Goal: Task Accomplishment & Management: Manage account settings

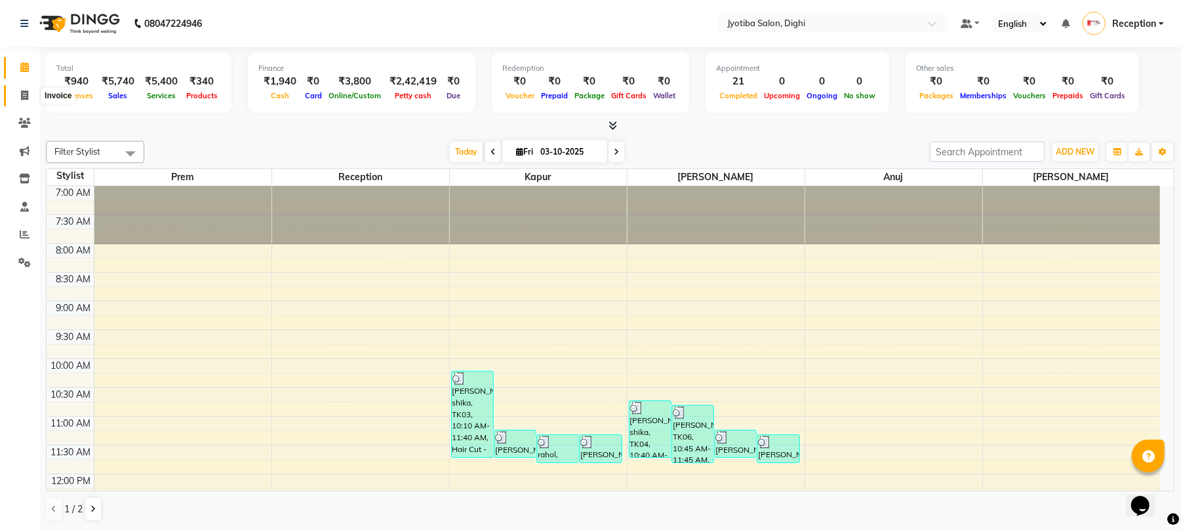
click at [14, 92] on span at bounding box center [24, 95] width 23 height 15
select select "643"
select select "service"
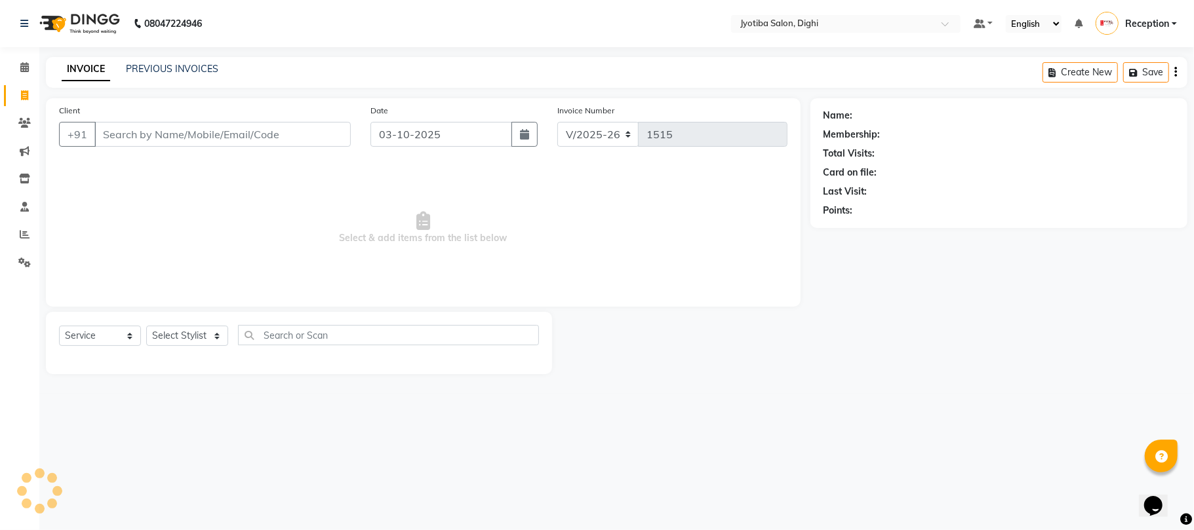
click at [111, 126] on input "Client" at bounding box center [222, 134] width 256 height 25
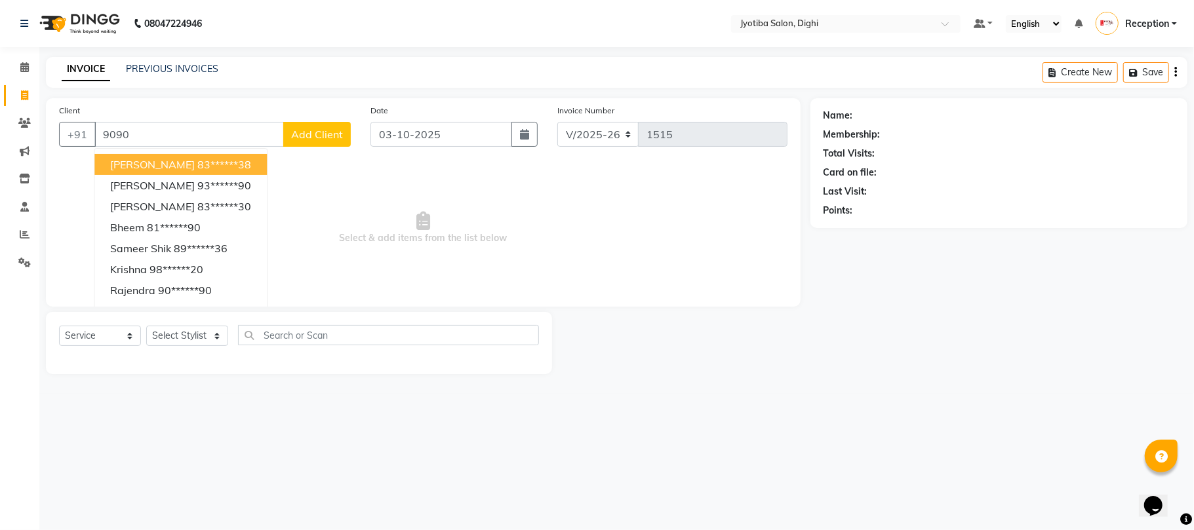
click at [157, 137] on input "9090" at bounding box center [188, 134] width 189 height 25
type input "9"
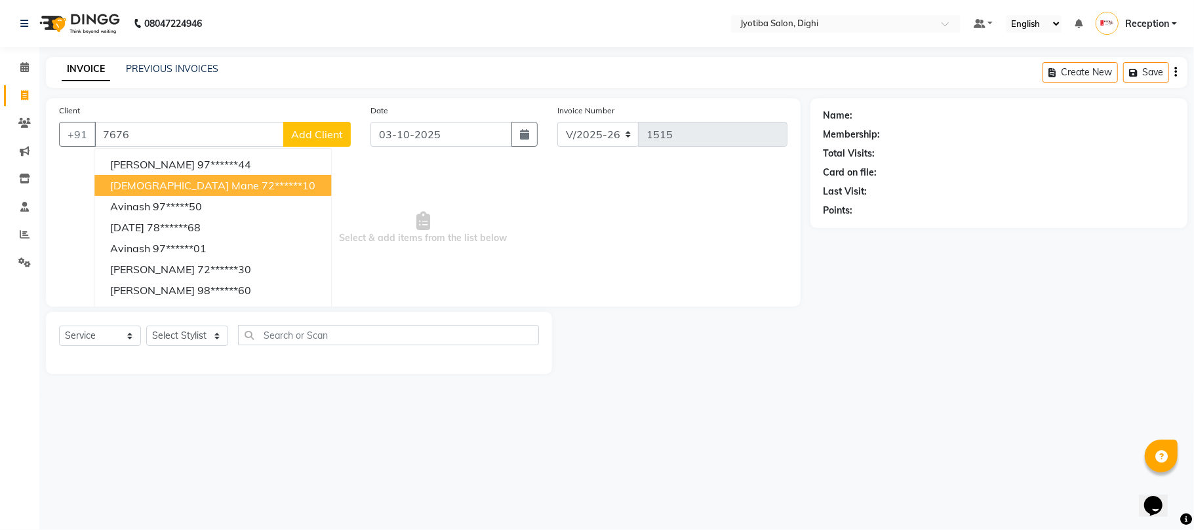
click at [128, 193] on button "[DEMOGRAPHIC_DATA][PERSON_NAME] 72******10" at bounding box center [212, 185] width 237 height 21
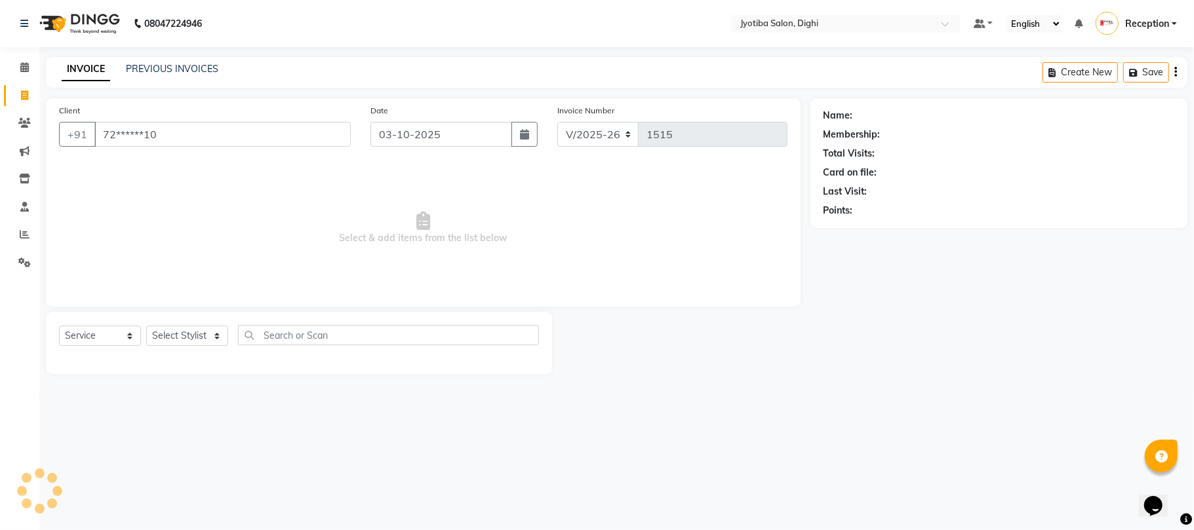
type input "72******10"
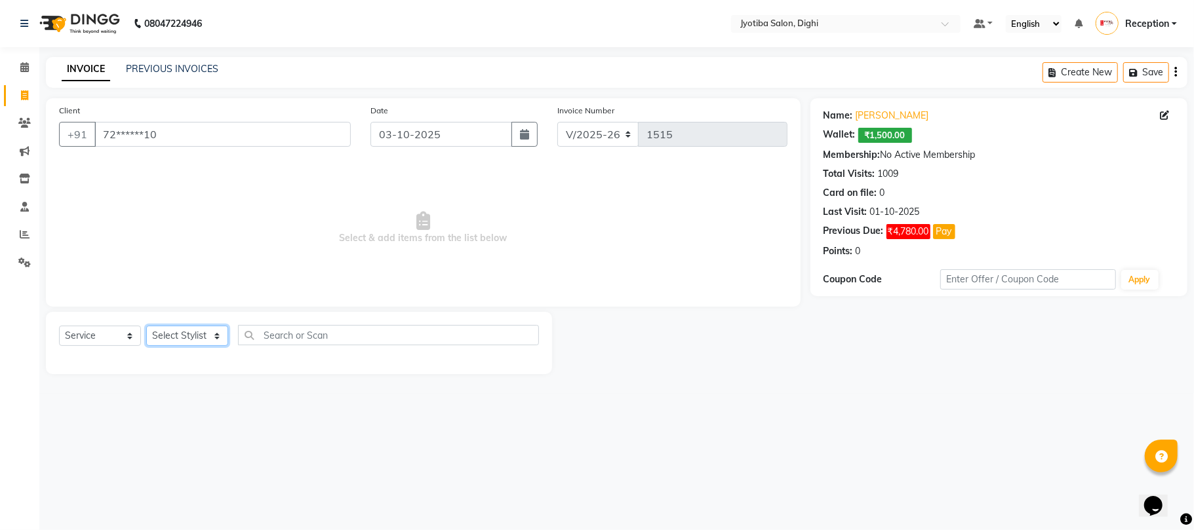
click at [169, 334] on select "Select Stylist anuj [PERSON_NAME] Prem Reception [PERSON_NAME]" at bounding box center [187, 336] width 82 height 20
select select "59472"
click at [146, 326] on select "Select Stylist anuj [PERSON_NAME] Prem Reception [PERSON_NAME]" at bounding box center [187, 336] width 82 height 20
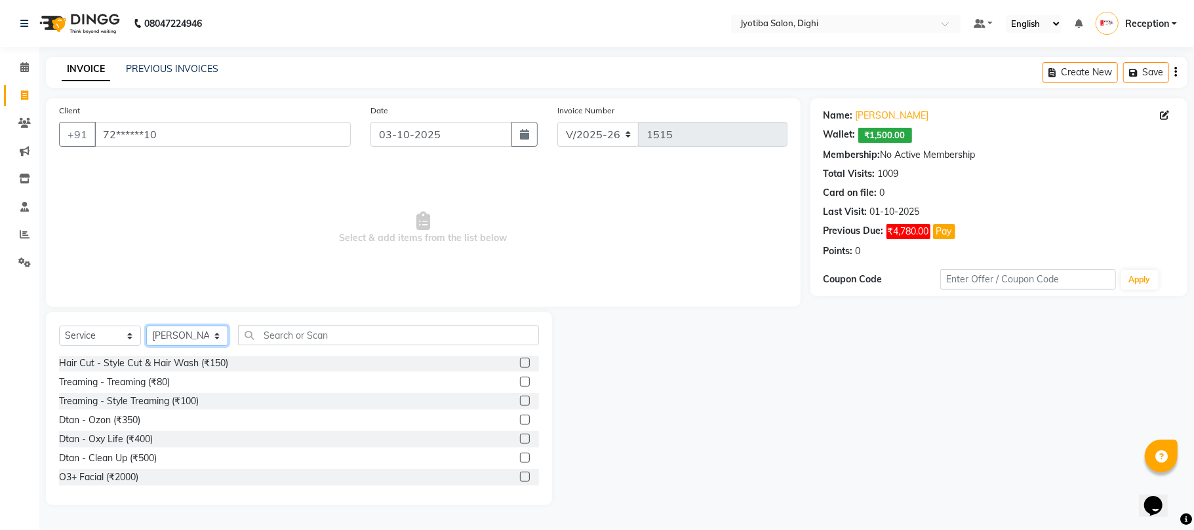
scroll to position [131, 0]
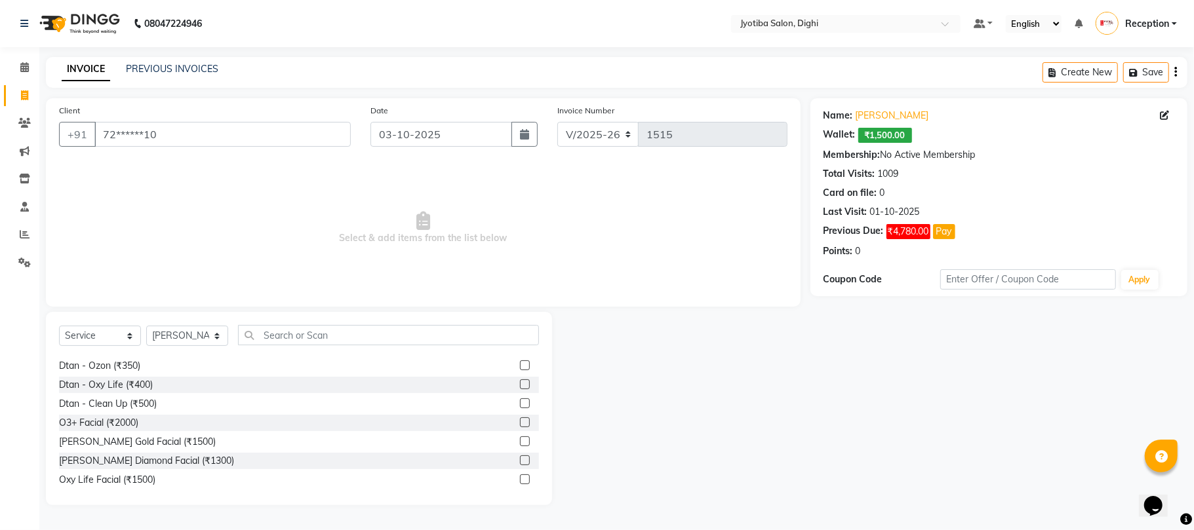
drag, startPoint x: 507, startPoint y: 401, endPoint x: 457, endPoint y: 423, distance: 54.3
click at [520, 402] on label at bounding box center [525, 404] width 10 height 10
click at [520, 402] on input "checkbox" at bounding box center [524, 404] width 9 height 9
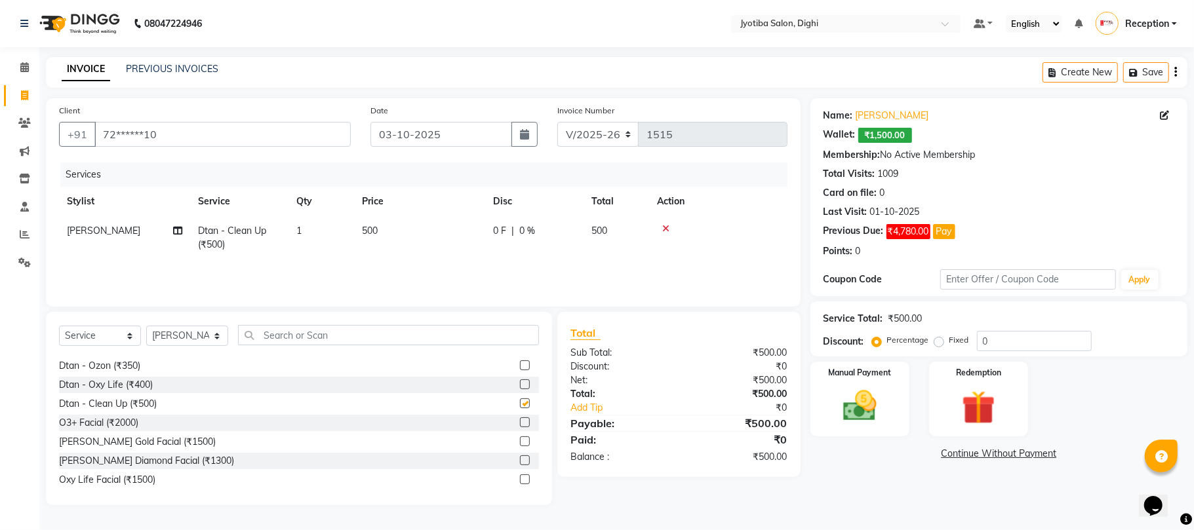
scroll to position [38, 0]
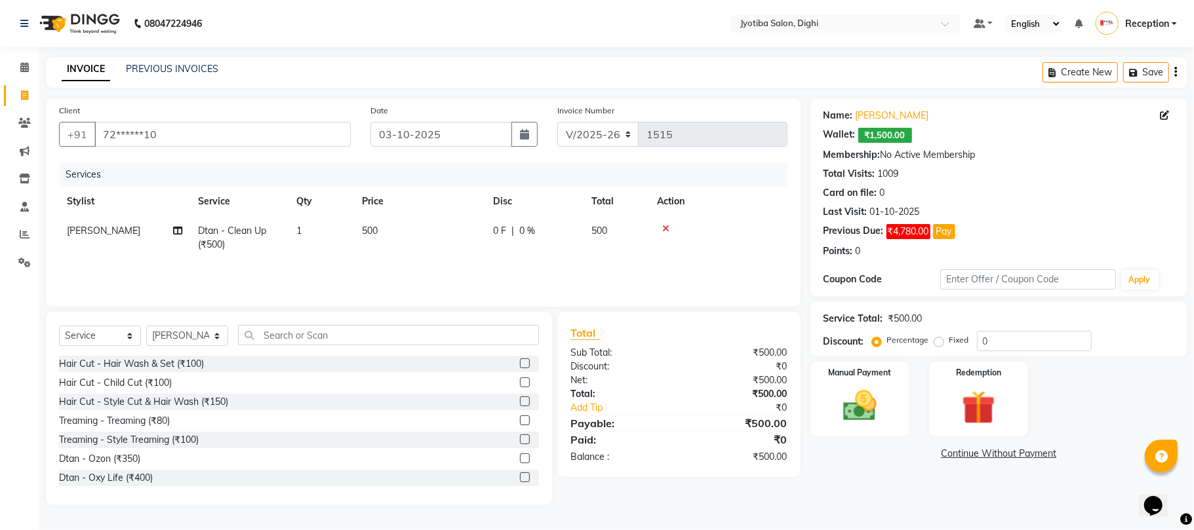
checkbox input "false"
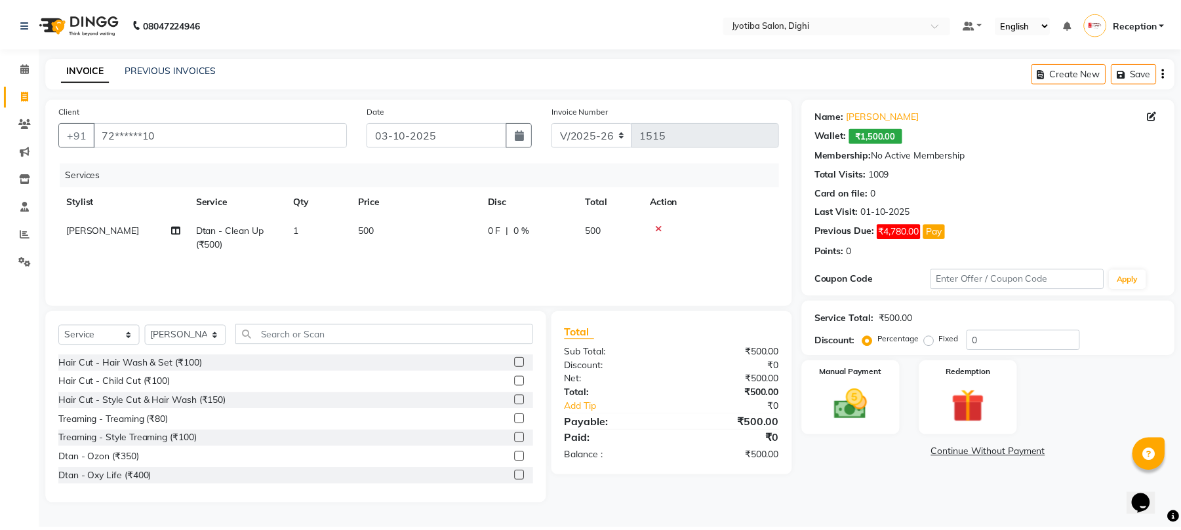
scroll to position [0, 0]
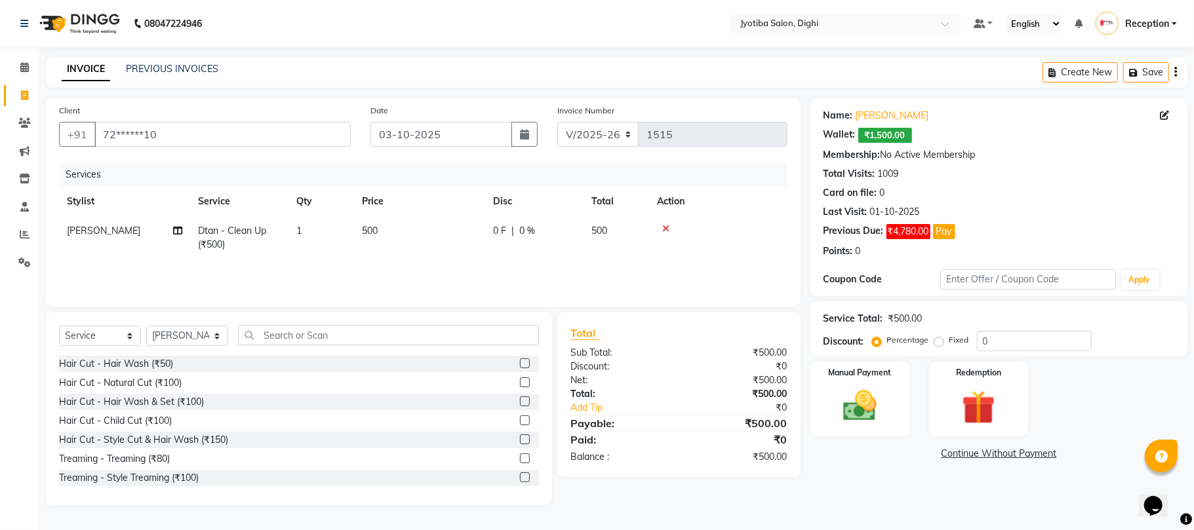
click at [520, 439] on label at bounding box center [525, 440] width 10 height 10
click at [520, 439] on input "checkbox" at bounding box center [524, 440] width 9 height 9
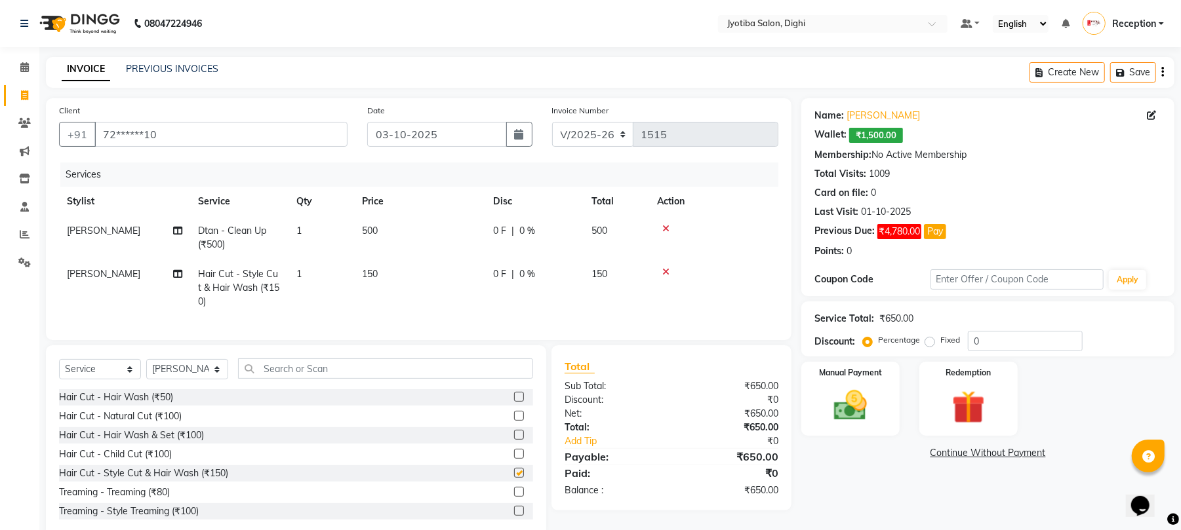
checkbox input "false"
click at [199, 378] on select "Select Stylist anuj [PERSON_NAME] Prem Reception [PERSON_NAME]" at bounding box center [187, 369] width 82 height 20
select select "9312"
click at [146, 372] on select "Select Stylist anuj [PERSON_NAME] Prem Reception [PERSON_NAME]" at bounding box center [187, 369] width 82 height 20
click at [172, 363] on div "Select Service Product Membership Package Voucher Prepaid Gift Card Select Styl…" at bounding box center [296, 441] width 500 height 193
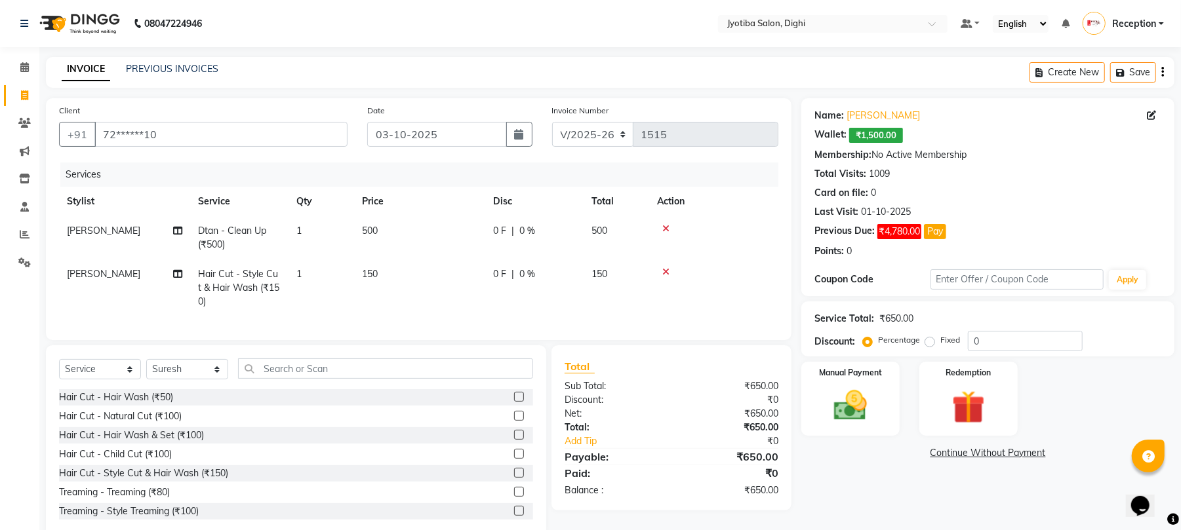
click at [514, 482] on div at bounding box center [523, 473] width 19 height 16
click at [514, 478] on label at bounding box center [519, 473] width 10 height 10
click at [514, 478] on input "checkbox" at bounding box center [518, 473] width 9 height 9
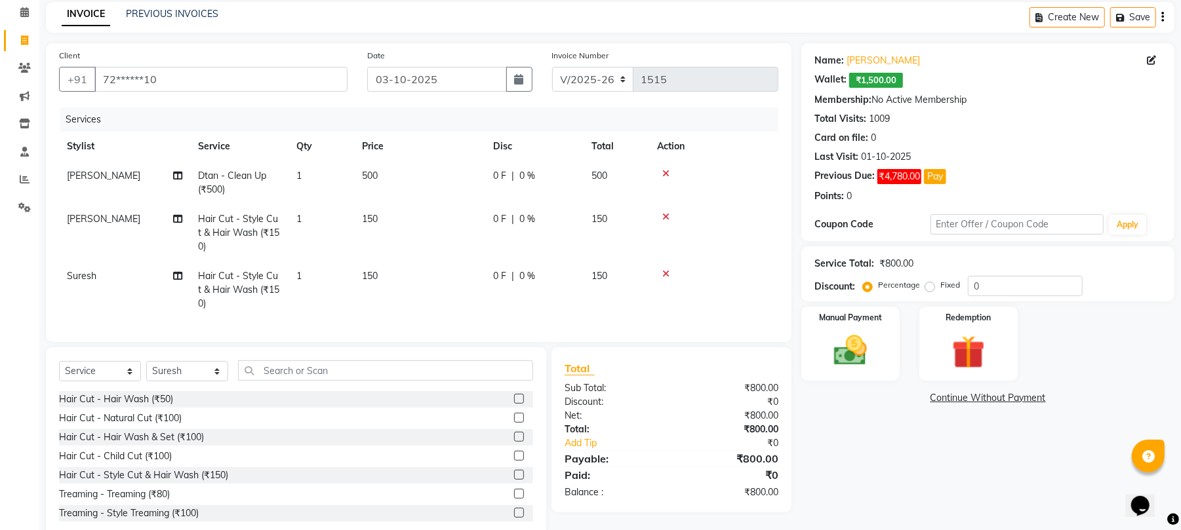
scroll to position [98, 0]
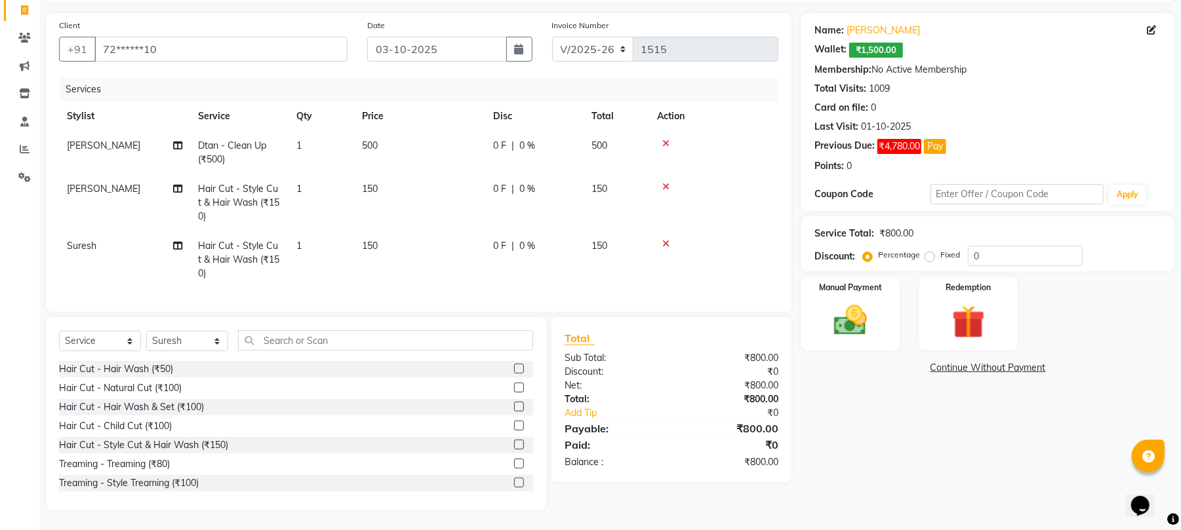
click at [514, 444] on label at bounding box center [519, 445] width 10 height 10
click at [514, 444] on input "checkbox" at bounding box center [518, 445] width 9 height 9
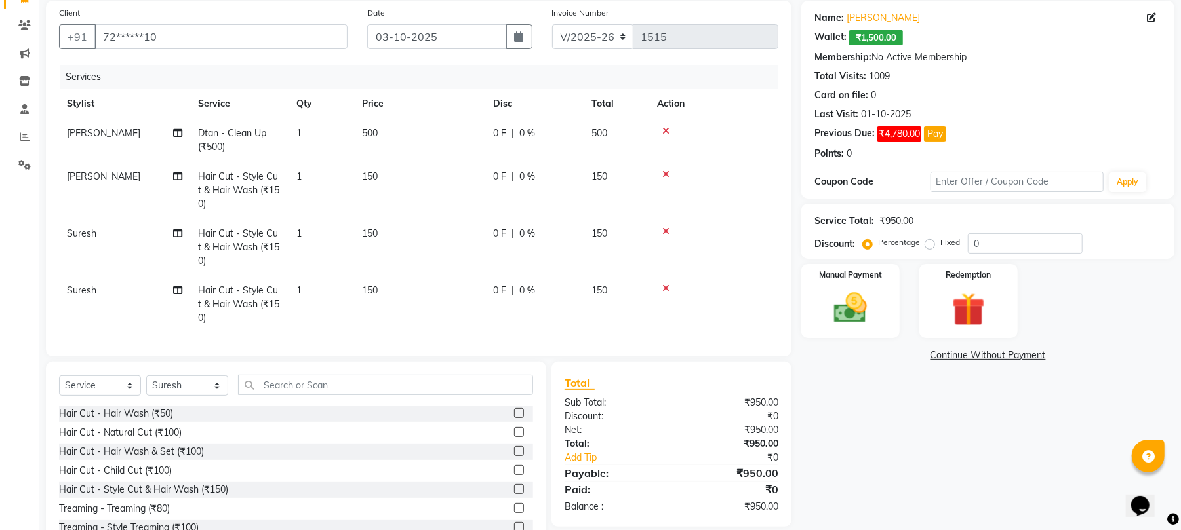
click at [514, 494] on label at bounding box center [519, 489] width 10 height 10
click at [514, 494] on input "checkbox" at bounding box center [518, 490] width 9 height 9
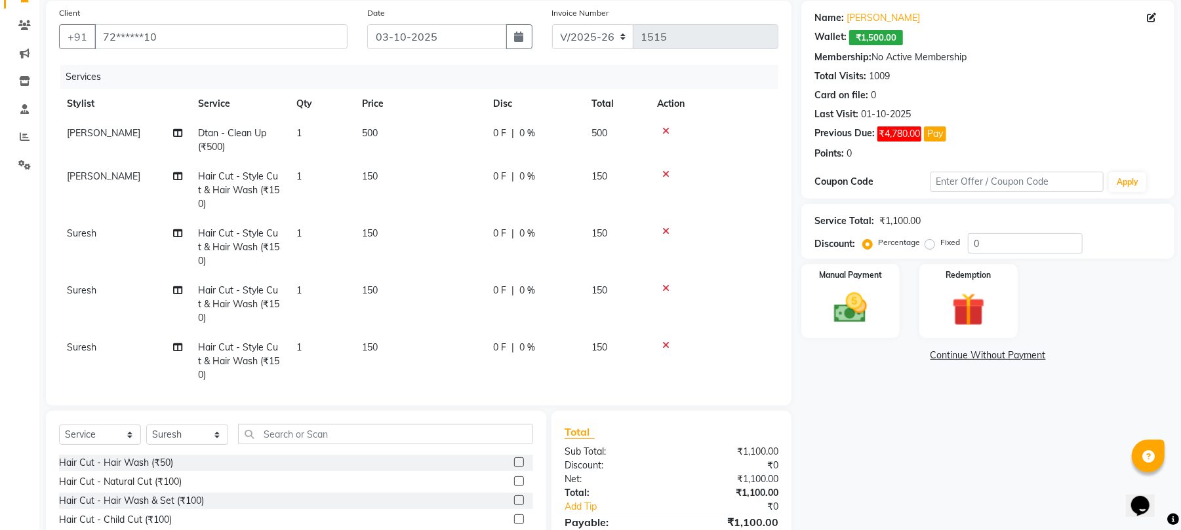
checkbox input "false"
click at [834, 313] on img at bounding box center [850, 308] width 56 height 40
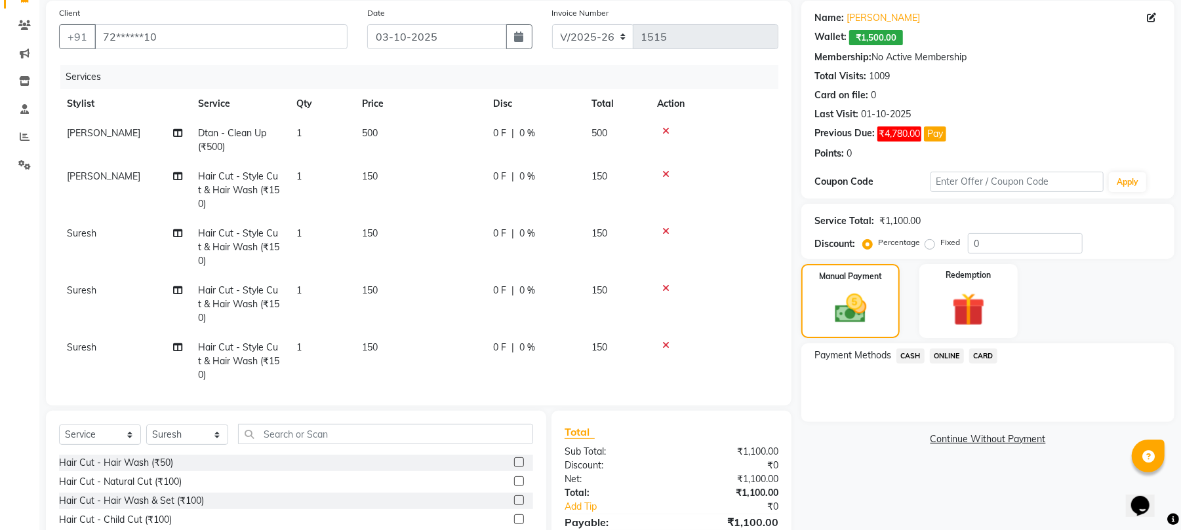
click at [912, 357] on span "CASH" at bounding box center [910, 356] width 28 height 15
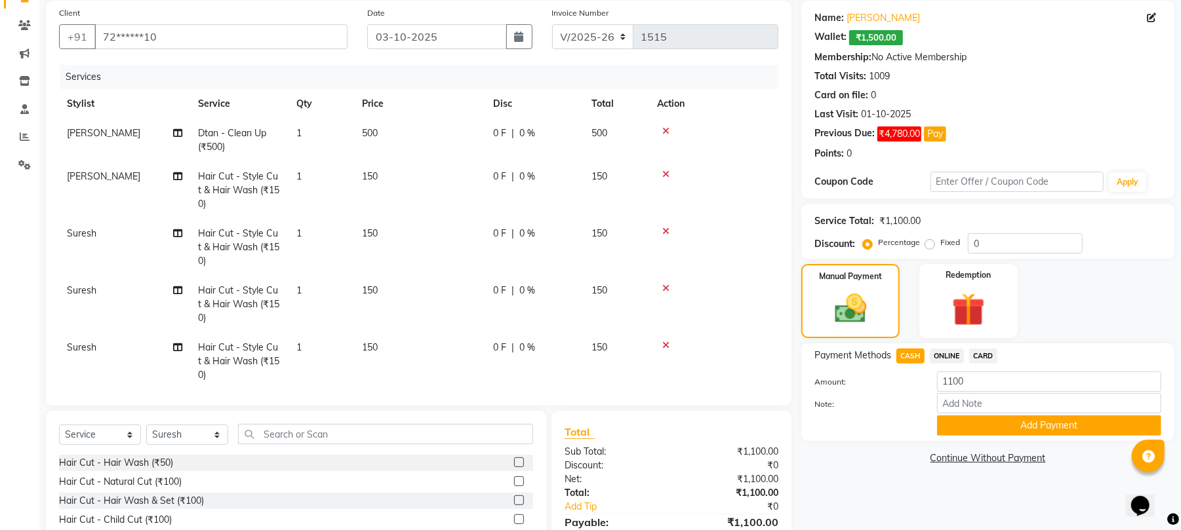
click at [949, 355] on span "ONLINE" at bounding box center [947, 356] width 34 height 15
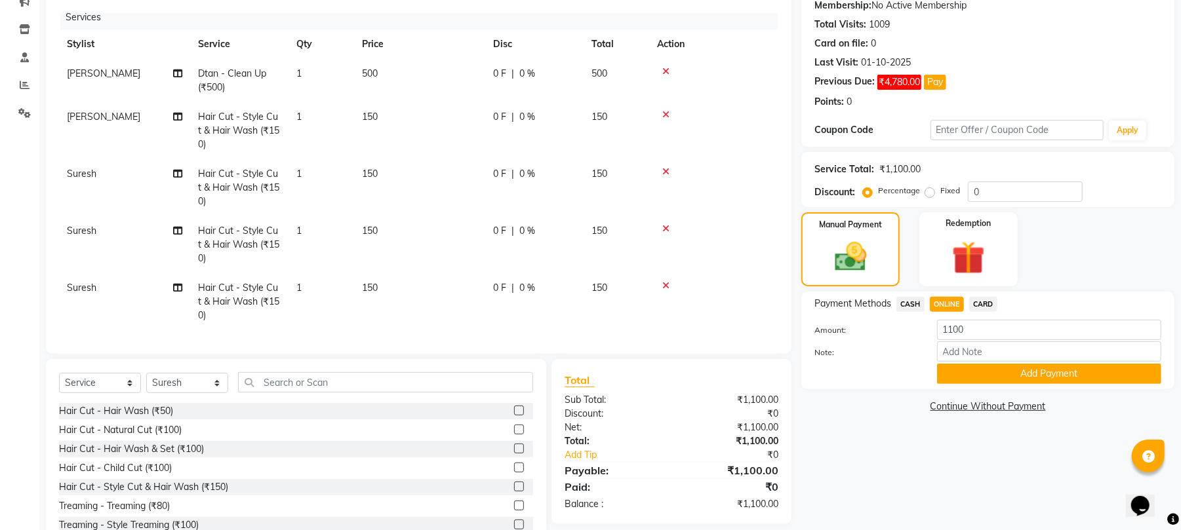
scroll to position [191, 0]
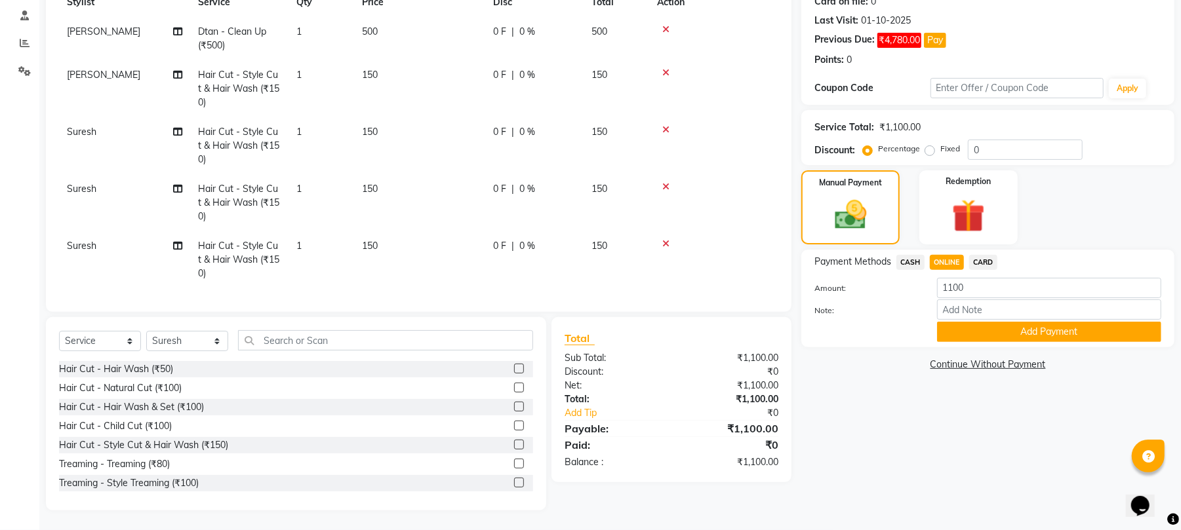
click at [895, 258] on div "CASH" at bounding box center [907, 264] width 33 height 18
click at [903, 262] on span "CASH" at bounding box center [910, 262] width 28 height 15
click at [978, 291] on input "1100" at bounding box center [1049, 288] width 224 height 20
type input "1"
type input "250"
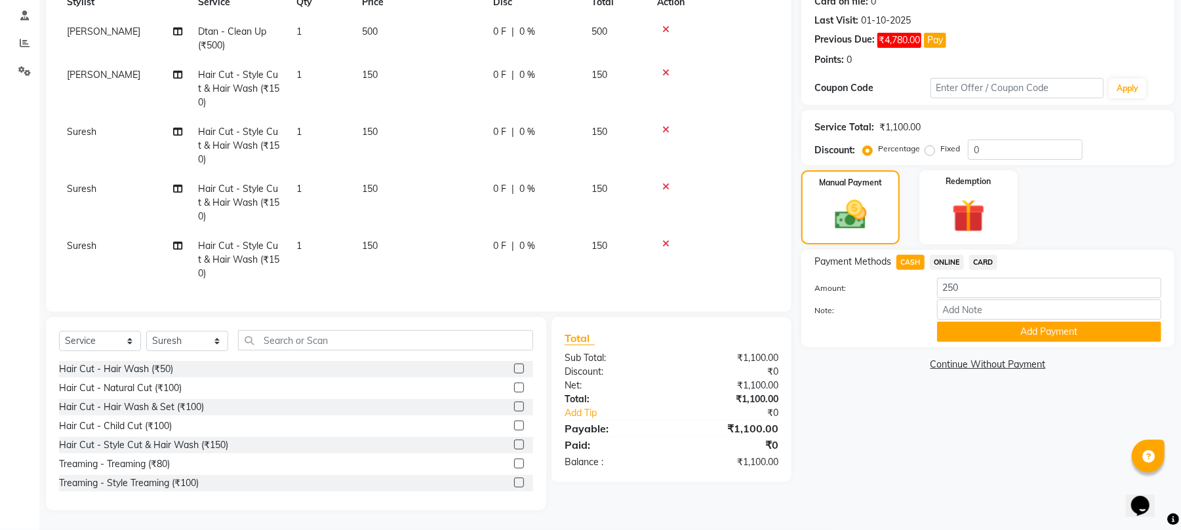
click at [1013, 331] on button "Add Payment" at bounding box center [1049, 332] width 224 height 20
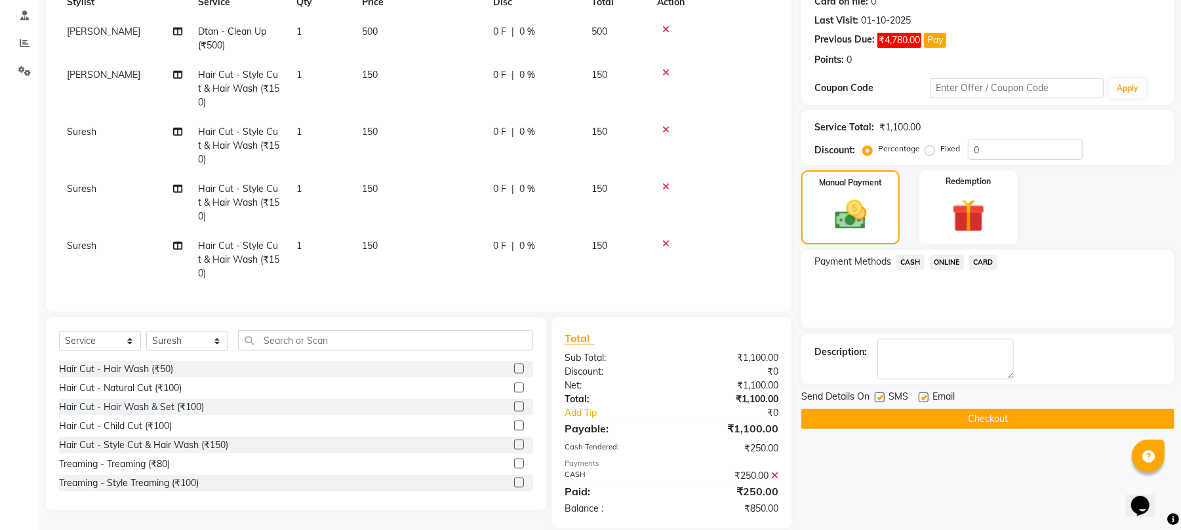
click at [942, 265] on span "ONLINE" at bounding box center [947, 262] width 34 height 15
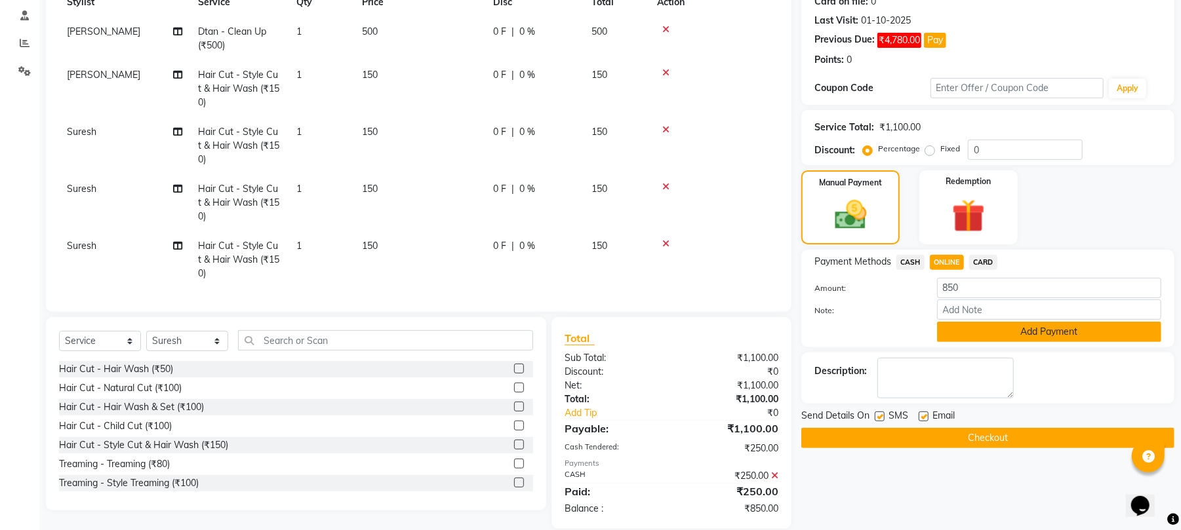
click at [966, 330] on button "Add Payment" at bounding box center [1049, 332] width 224 height 20
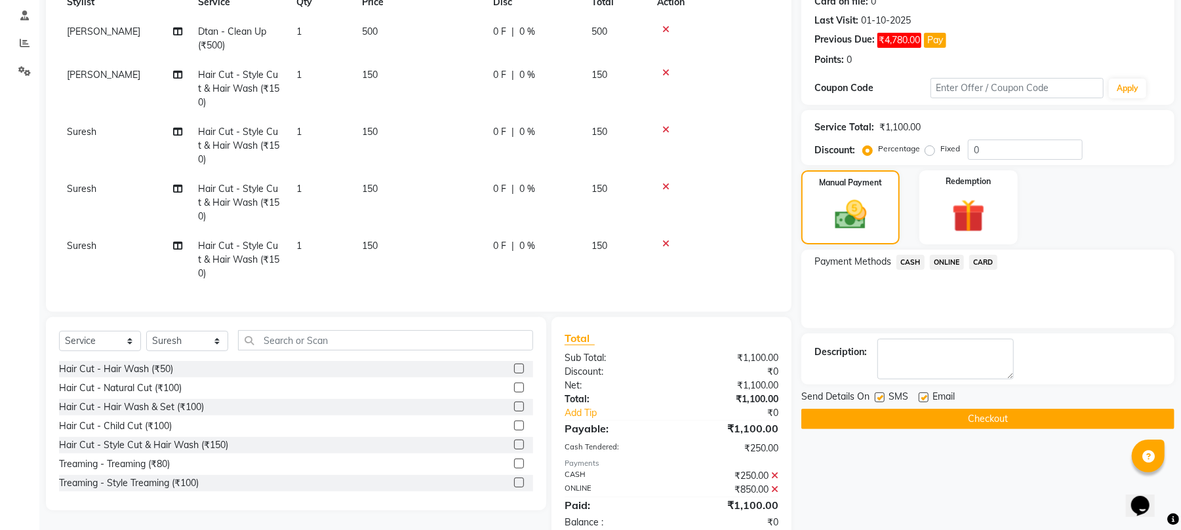
click at [958, 412] on button "Checkout" at bounding box center [987, 419] width 373 height 20
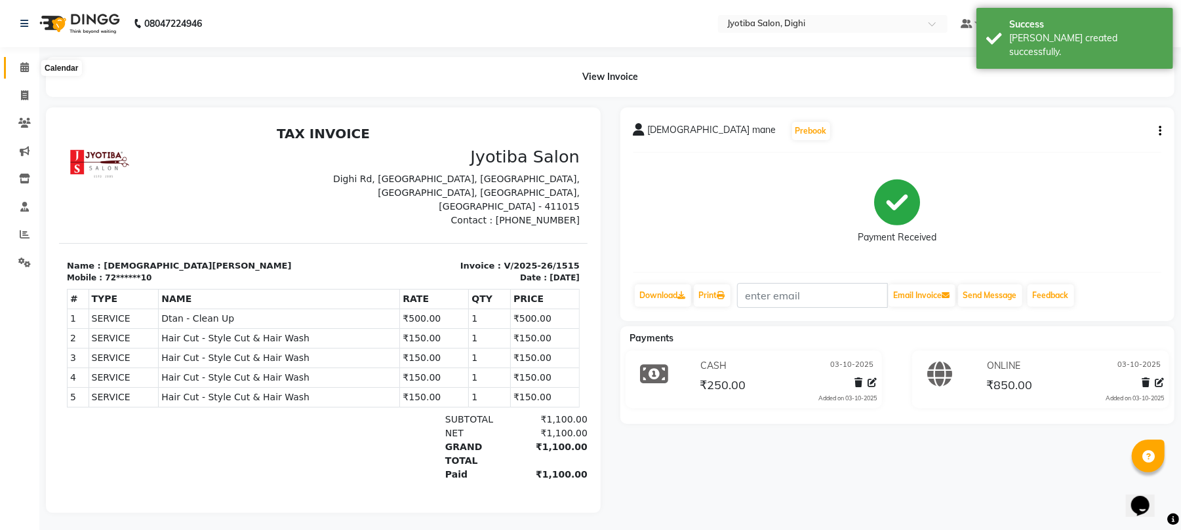
click at [22, 66] on icon at bounding box center [24, 67] width 9 height 10
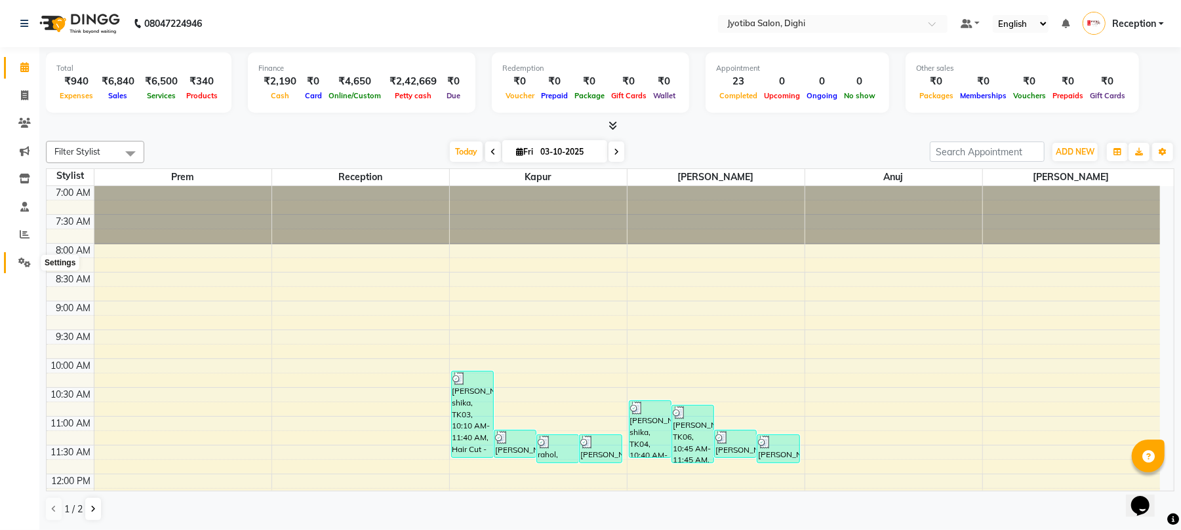
click at [18, 265] on icon at bounding box center [24, 263] width 12 height 10
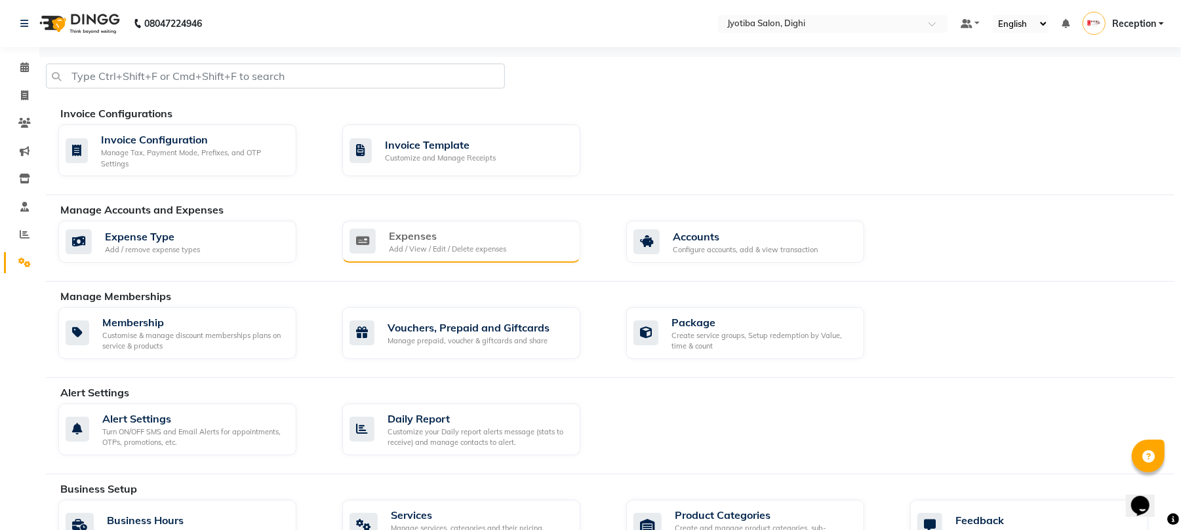
click at [437, 239] on div "Expenses" at bounding box center [447, 236] width 117 height 16
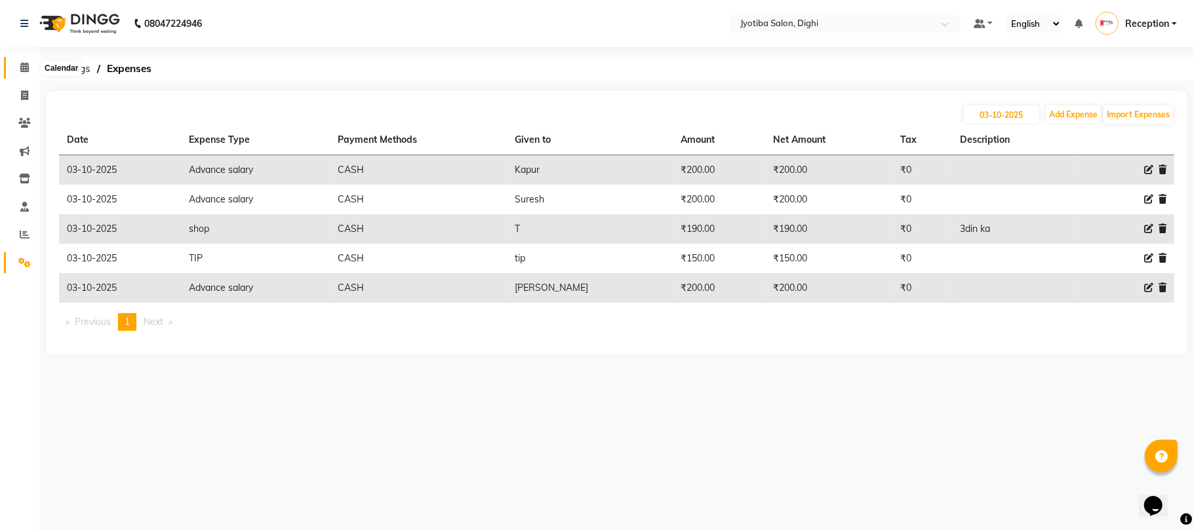
click at [17, 71] on span at bounding box center [24, 67] width 23 height 15
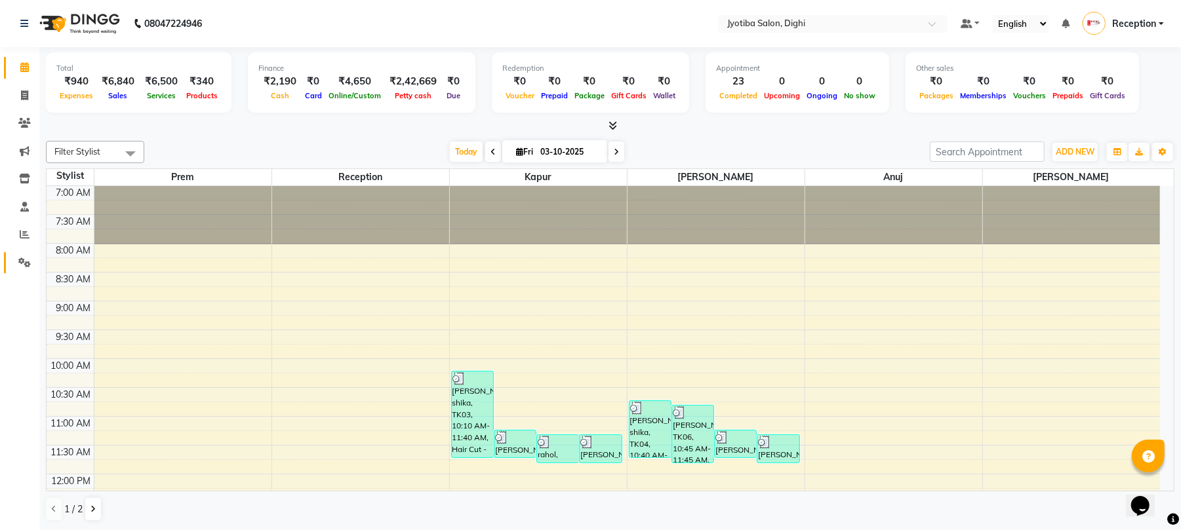
click at [10, 256] on link "Settings" at bounding box center [19, 263] width 31 height 22
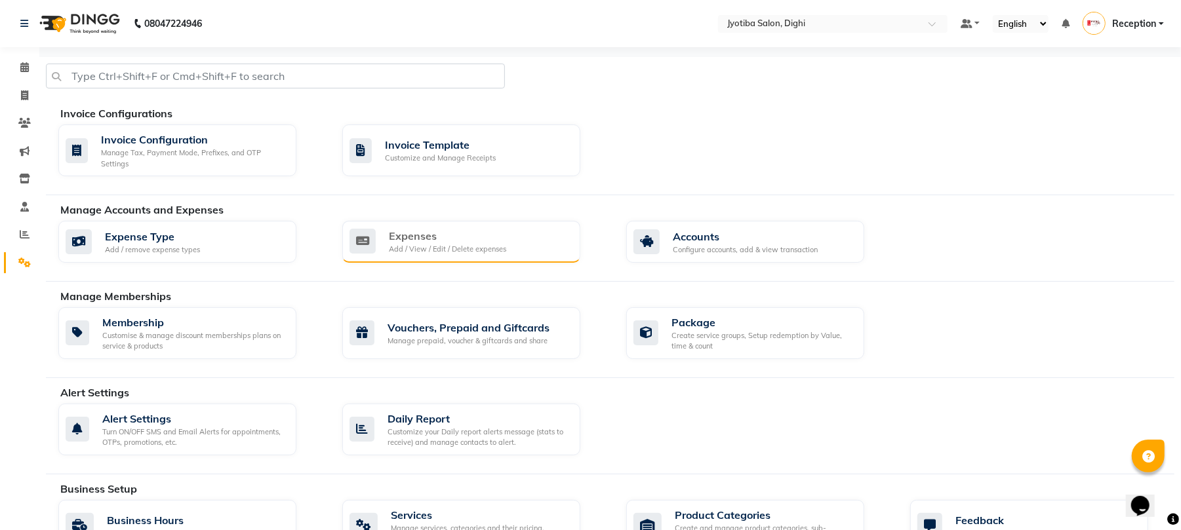
click at [438, 253] on div "Add / View / Edit / Delete expenses" at bounding box center [447, 249] width 117 height 11
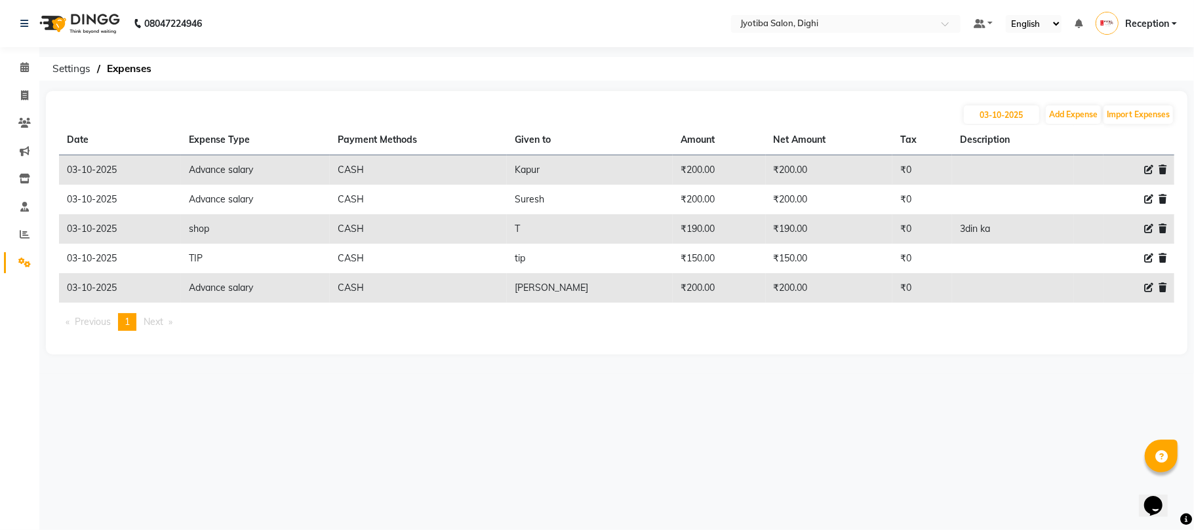
click at [1144, 258] on icon at bounding box center [1148, 258] width 9 height 9
select select "7619"
select select "1"
select select "2318"
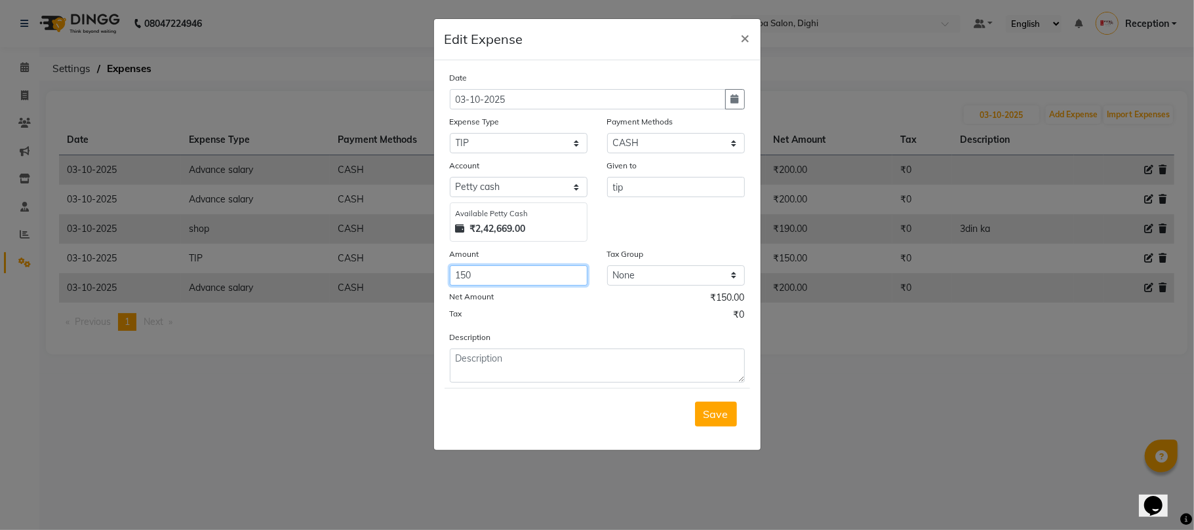
click at [485, 270] on input "150" at bounding box center [519, 275] width 138 height 20
type input "1"
type input "230"
click at [720, 410] on span "Save" at bounding box center [715, 414] width 25 height 13
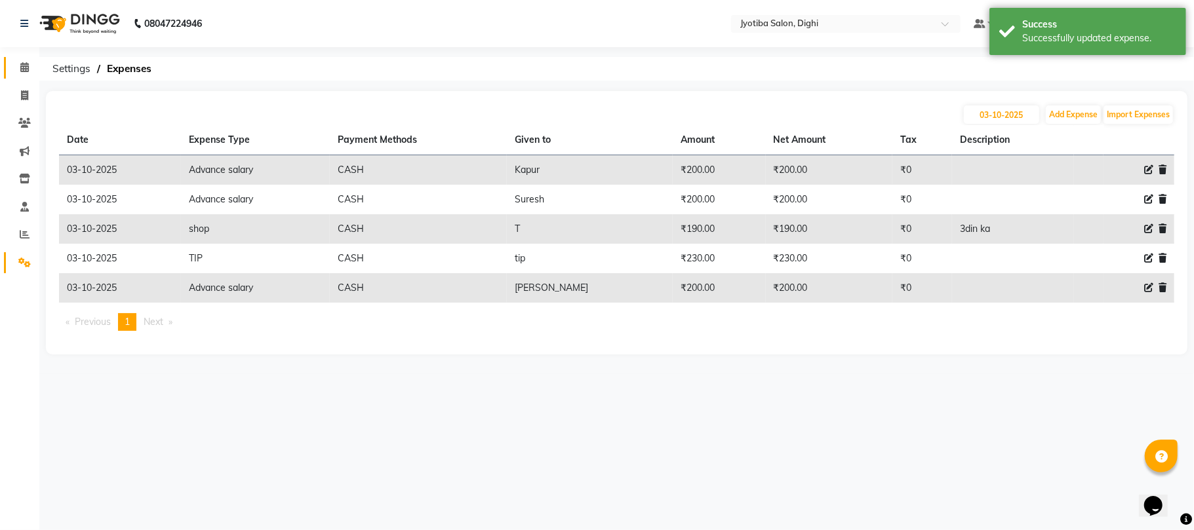
click at [4, 63] on link "Calendar" at bounding box center [19, 68] width 31 height 22
